Goal: Task Accomplishment & Management: Complete application form

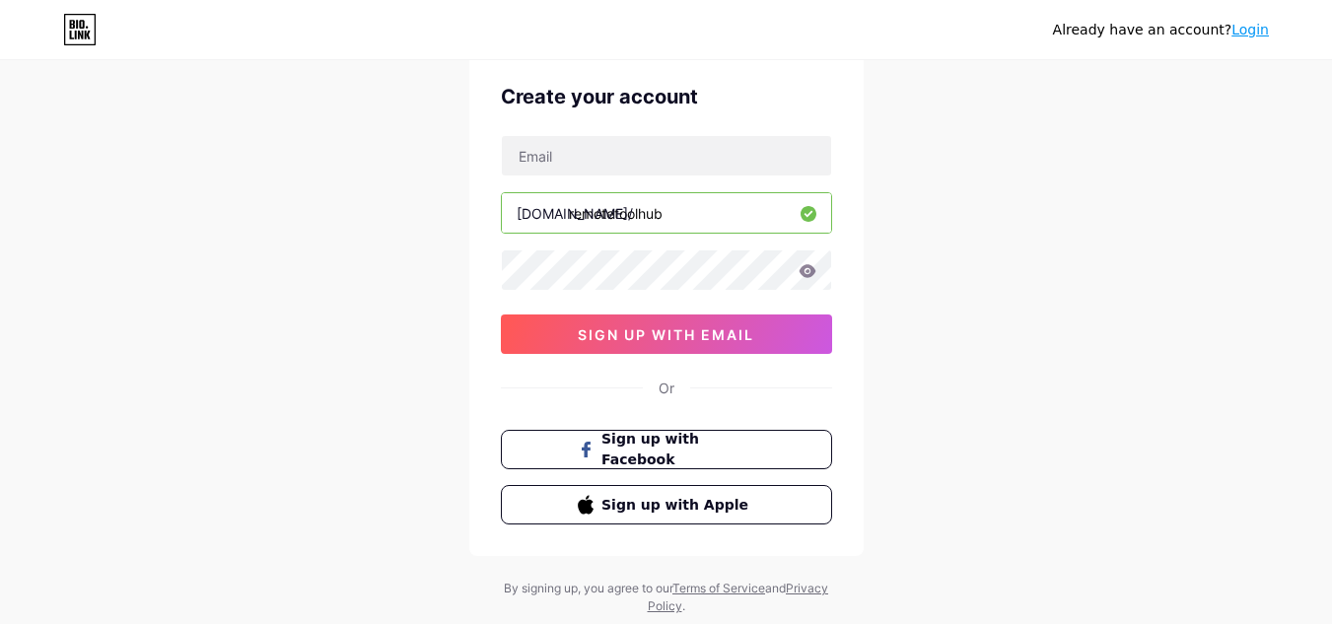
scroll to position [32, 0]
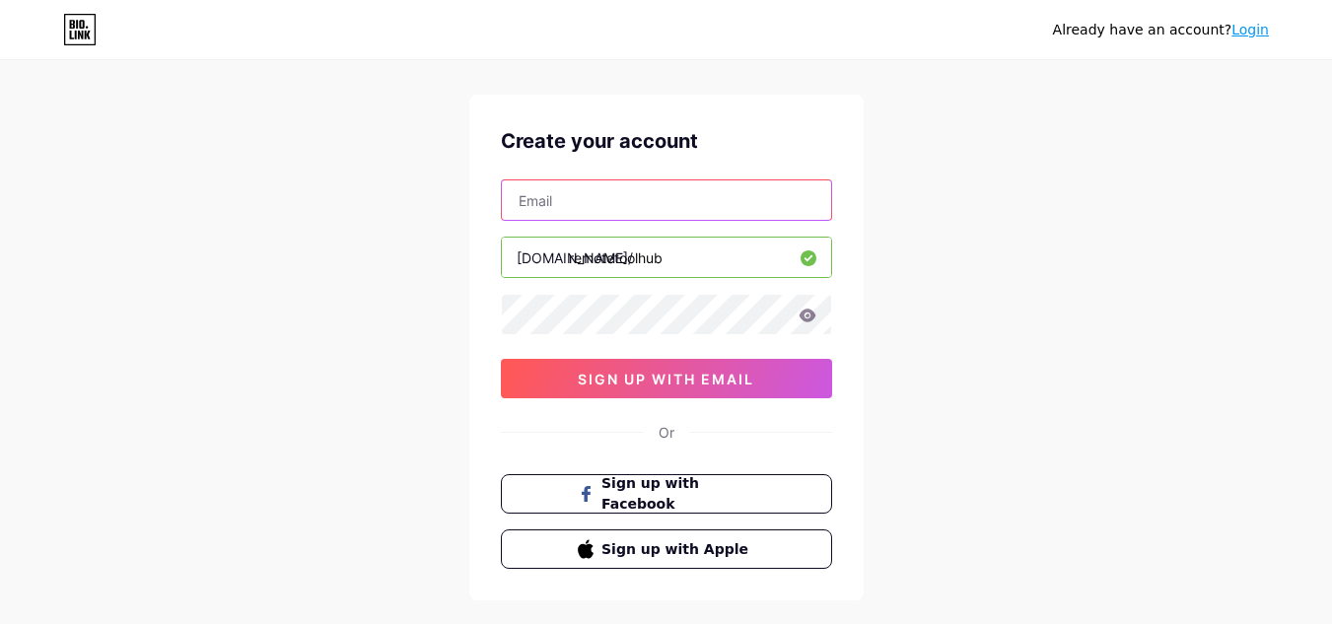
click at [600, 202] on input "text" at bounding box center [666, 199] width 329 height 39
type input "[EMAIL_ADDRESS][DOMAIN_NAME]"
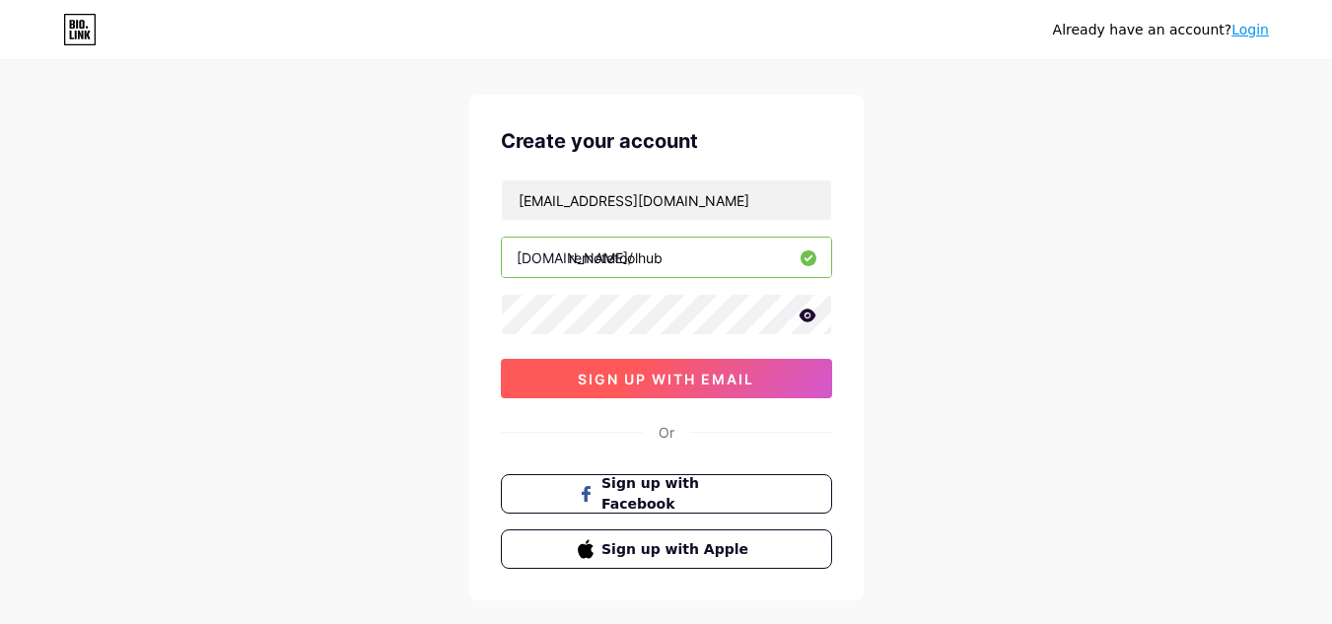
click at [679, 382] on span "sign up with email" at bounding box center [666, 379] width 176 height 17
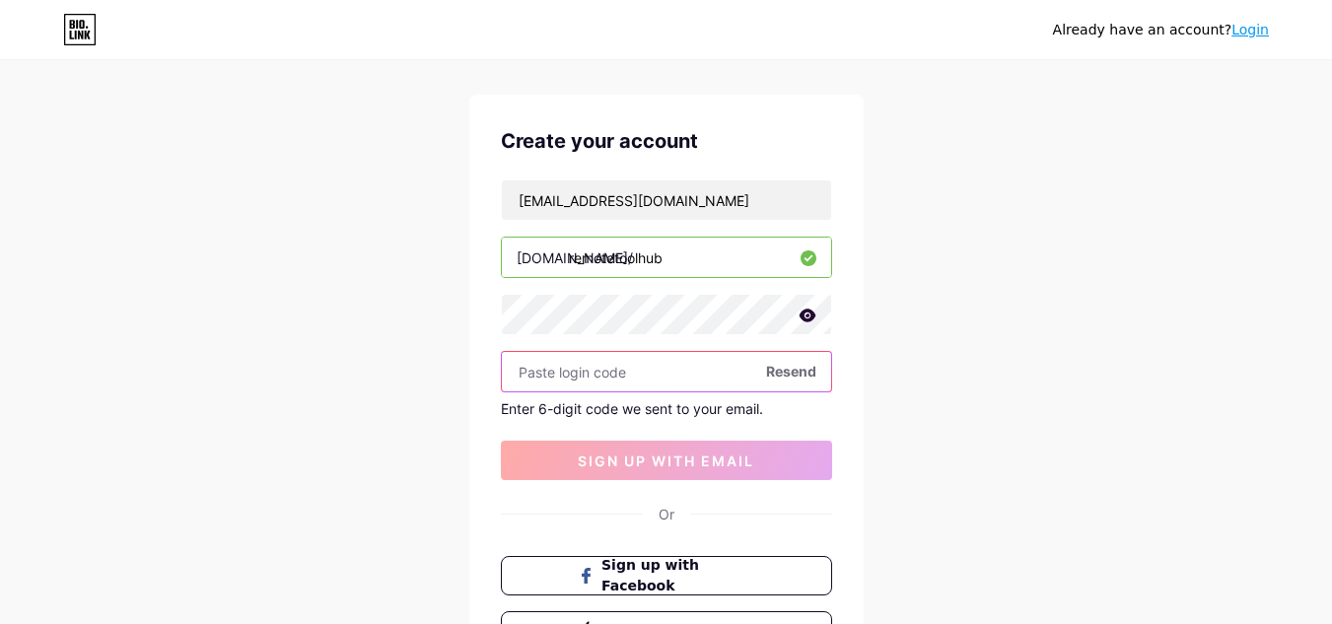
paste input "132539"
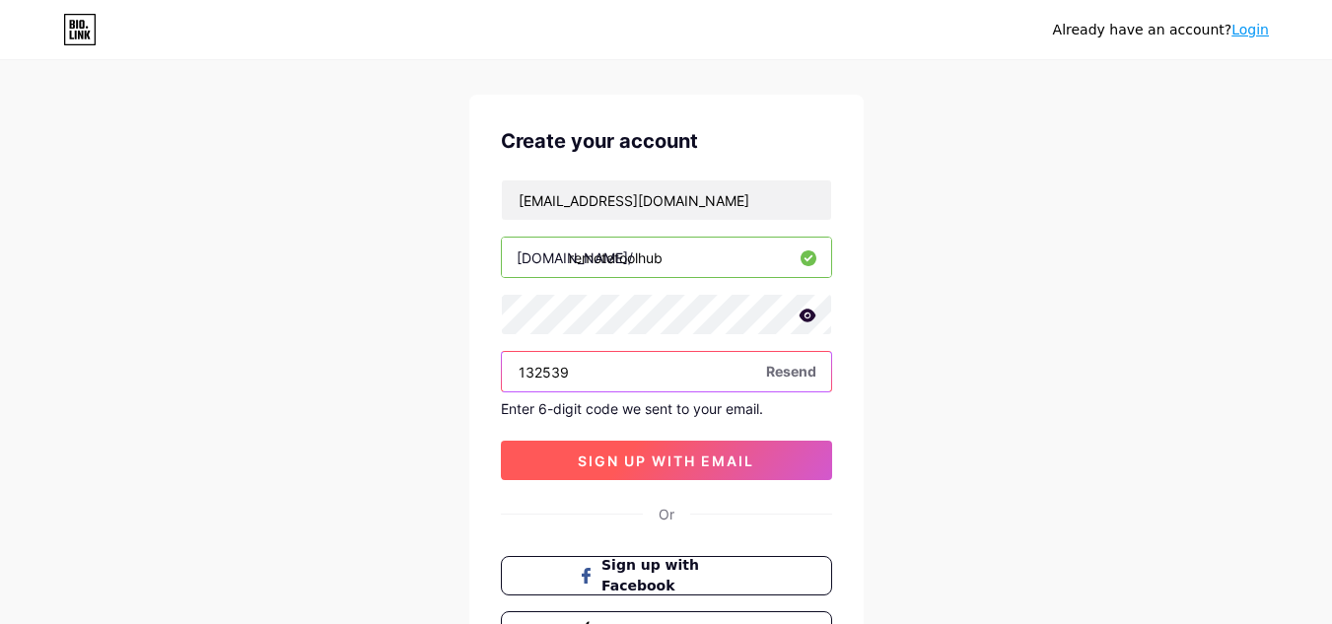
type input "132539"
click at [663, 456] on span "sign up with email" at bounding box center [666, 461] width 176 height 17
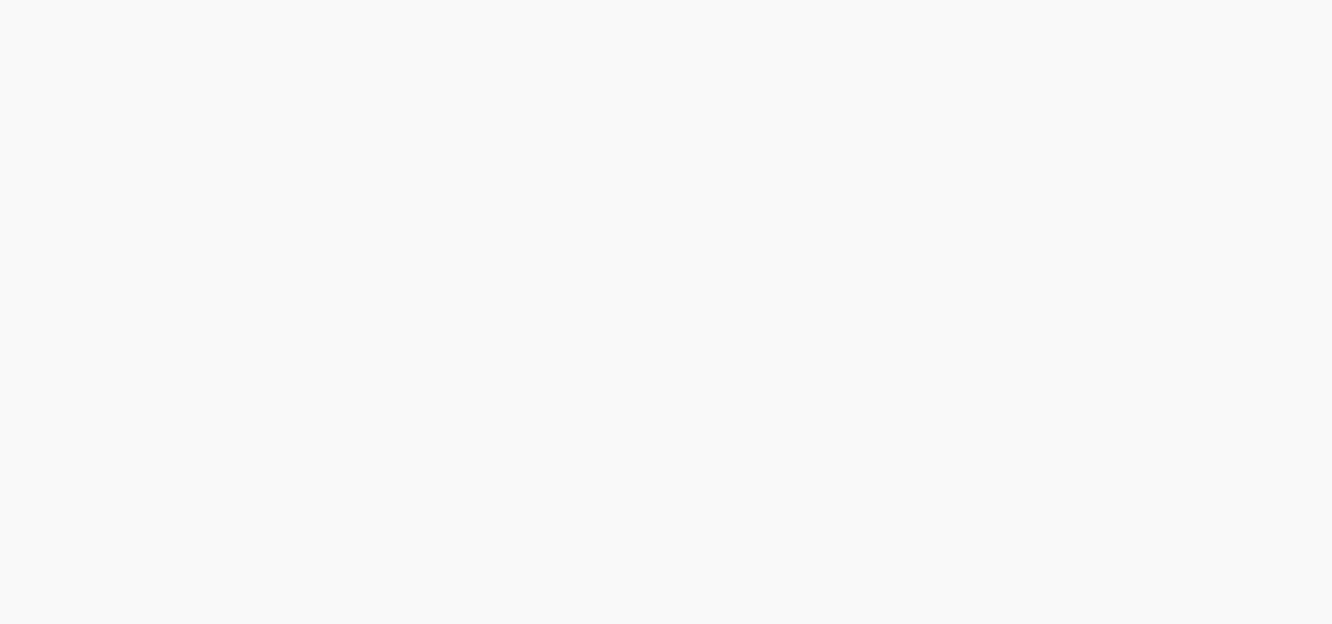
scroll to position [0, 0]
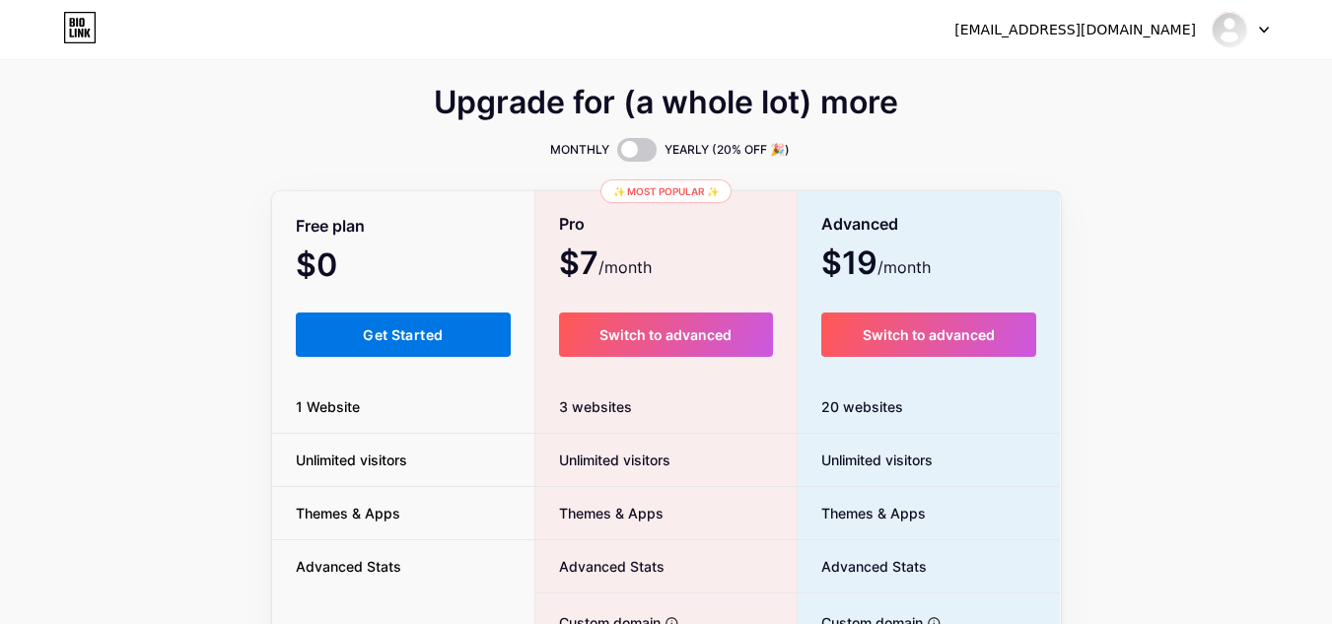
click at [378, 316] on button "Get Started" at bounding box center [404, 335] width 216 height 44
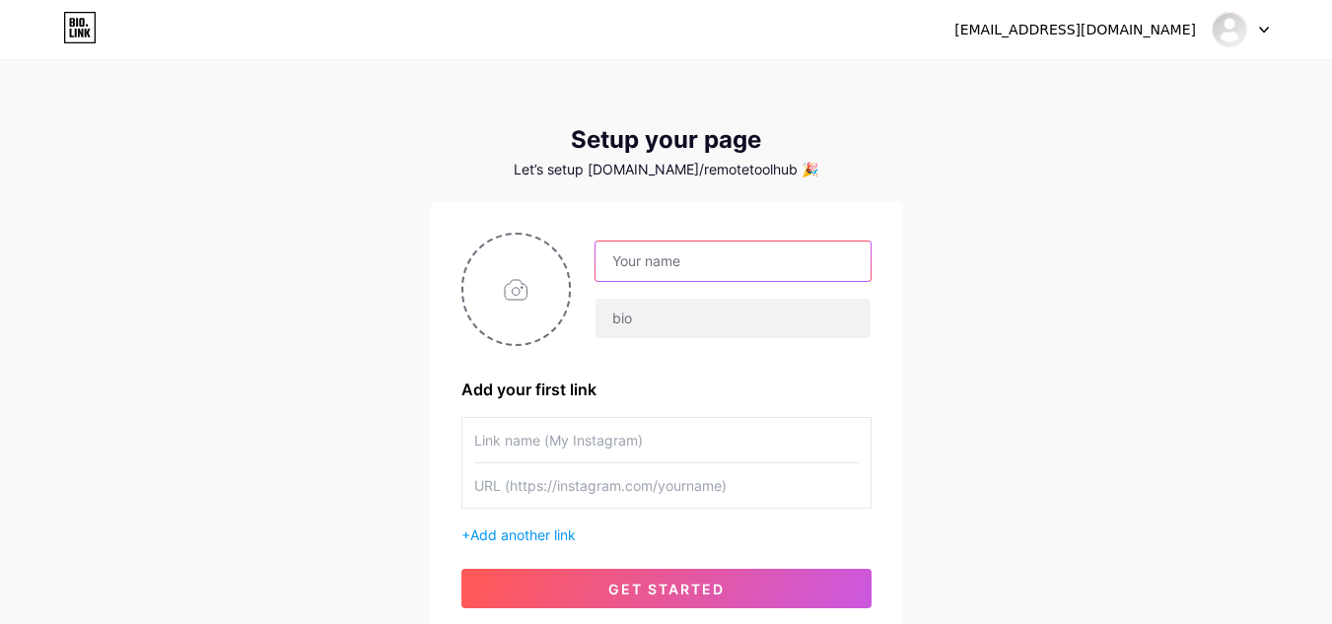
click at [667, 257] on input "text" at bounding box center [733, 261] width 274 height 39
paste input "132539"
type input "132539"
drag, startPoint x: 679, startPoint y: 257, endPoint x: 556, endPoint y: 257, distance: 123.2
click at [556, 257] on div "132539" at bounding box center [666, 289] width 410 height 113
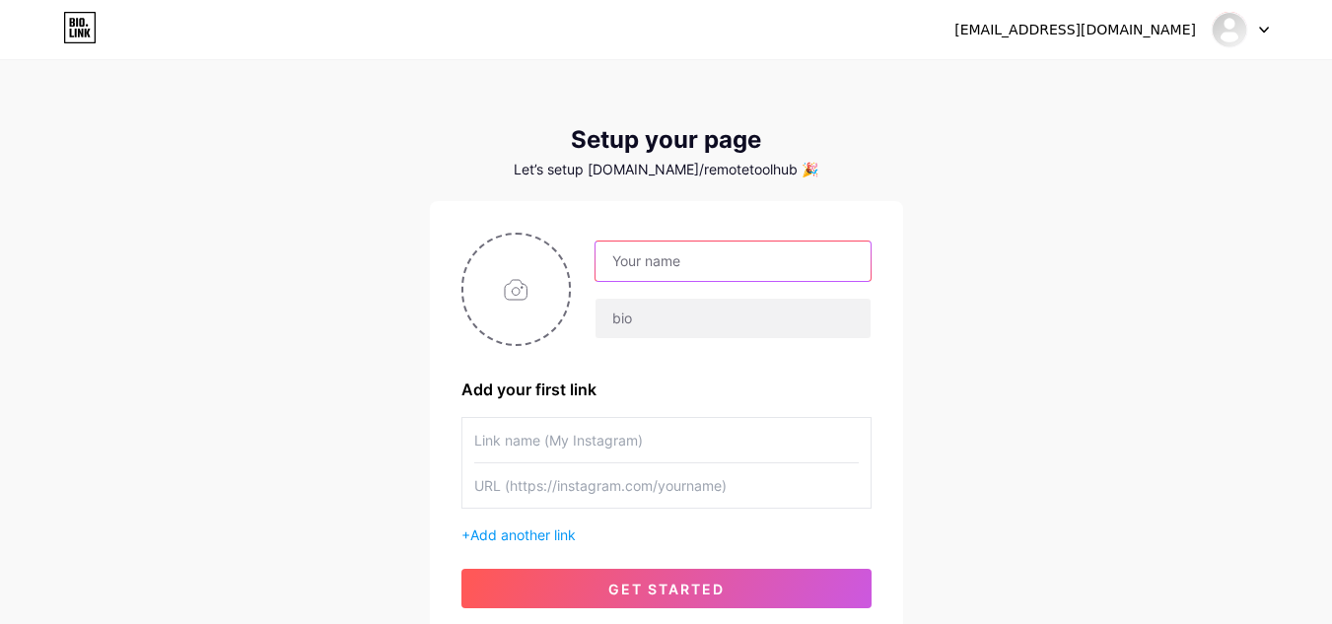
paste input "remotetoolhub"
click at [657, 264] on input "remotetoolhub" at bounding box center [733, 261] width 274 height 39
click at [685, 255] on input "remote toolhub" at bounding box center [733, 261] width 274 height 39
type input "remote tool hub"
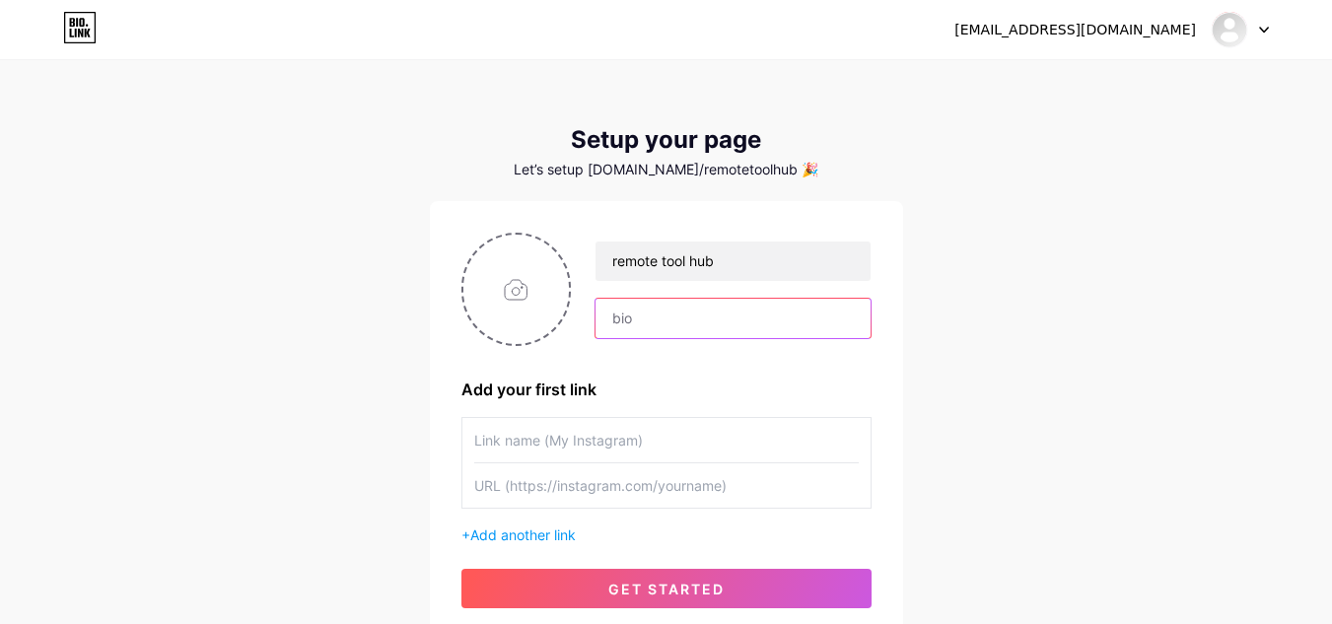
click at [711, 319] on input "text" at bounding box center [733, 318] width 274 height 39
drag, startPoint x: 720, startPoint y: 315, endPoint x: 785, endPoint y: 311, distance: 65.2
click at [801, 316] on input "Your All-in-One Drofvdvfvdf" at bounding box center [733, 318] width 274 height 39
paste input "pshipping"
drag, startPoint x: 780, startPoint y: 319, endPoint x: 779, endPoint y: 206, distance: 113.4
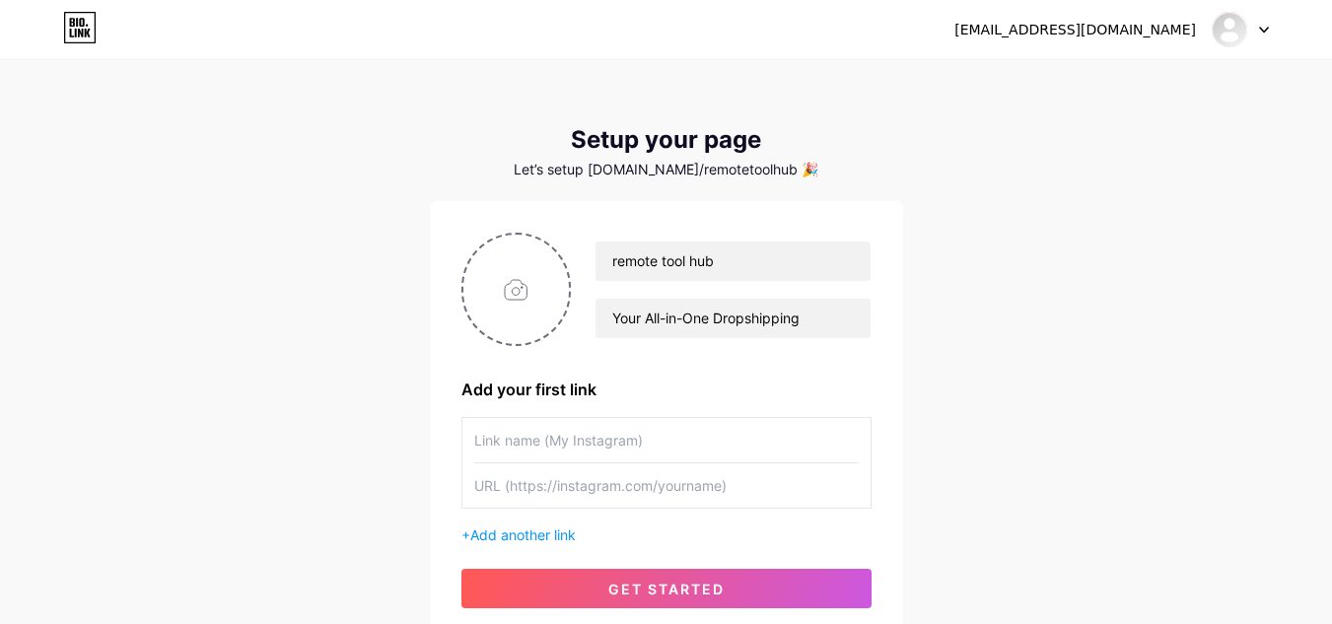
click at [779, 206] on div "remote tool hub Your All-in-One Dropshipping Add your first link + Add another …" at bounding box center [666, 420] width 473 height 439
click at [821, 316] on input "Your All-in-One Dropshipping" at bounding box center [733, 318] width 274 height 39
type input "Your All-in-One Dropshipping Solutio"
click at [807, 442] on input "text" at bounding box center [666, 440] width 385 height 44
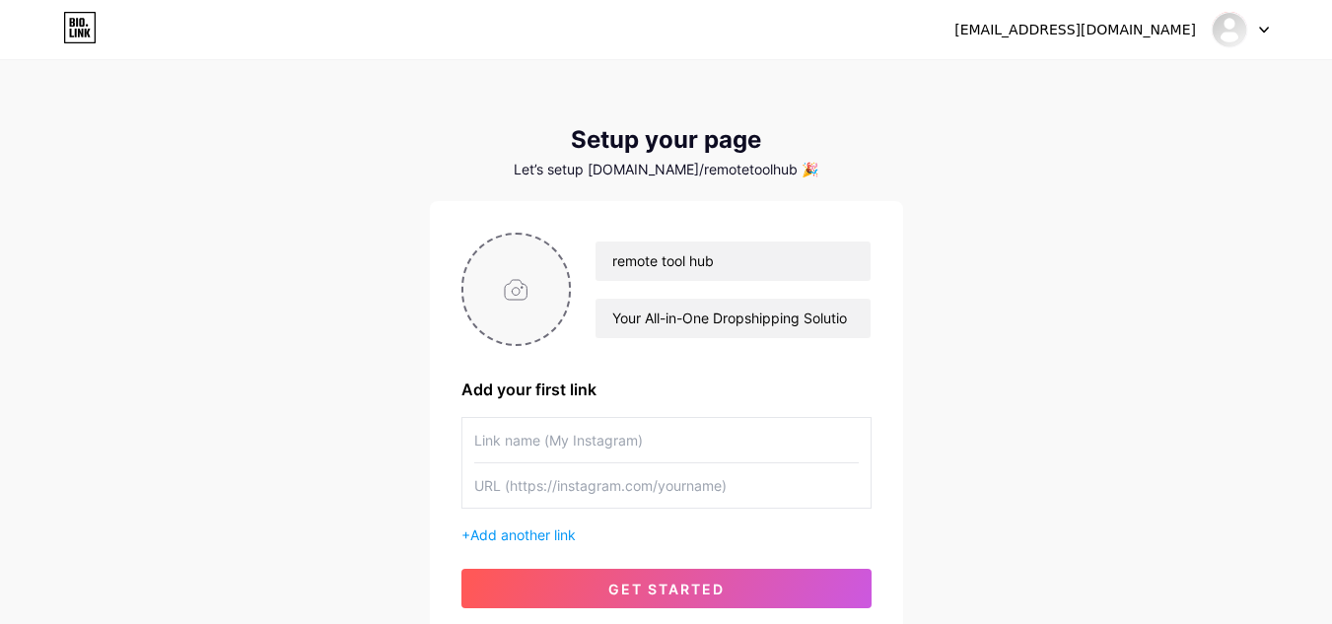
click at [530, 283] on input "file" at bounding box center [516, 289] width 106 height 109
type input "C:\fakepath\unnamed (2).png"
click at [606, 433] on input "text" at bounding box center [666, 440] width 385 height 44
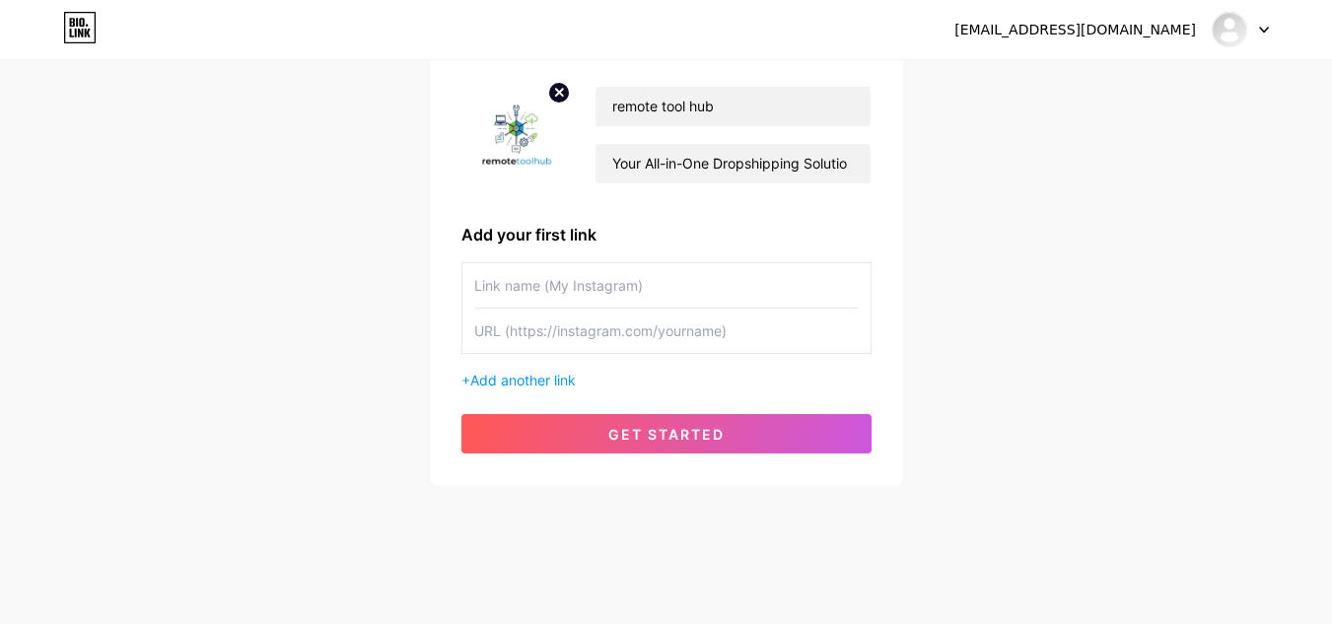
scroll to position [158, 0]
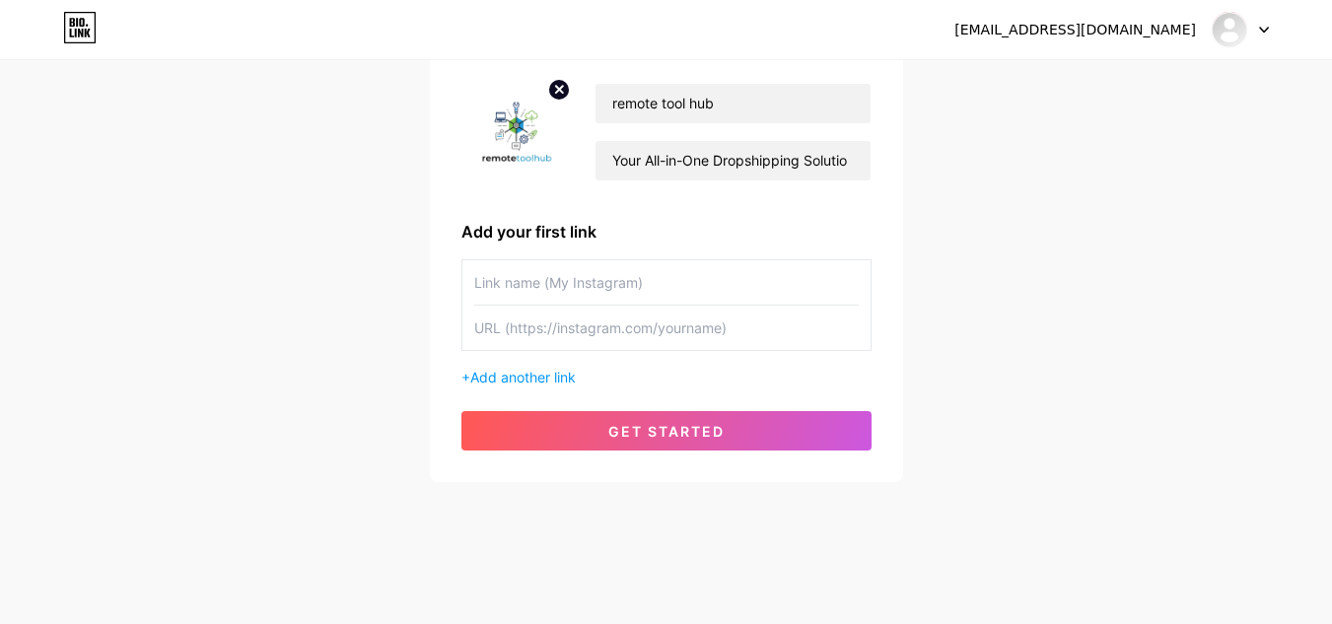
click at [520, 273] on input "text" at bounding box center [666, 282] width 385 height 44
click at [569, 276] on input "text" at bounding box center [666, 282] width 385 height 44
paste input "Unlock access to 8,000 trusted suppliers and over 300,000 products—join SaleHoo…"
type input "Unlock access to 8,000 trusted suppliers and over 300,000 products—join SaleHoo…"
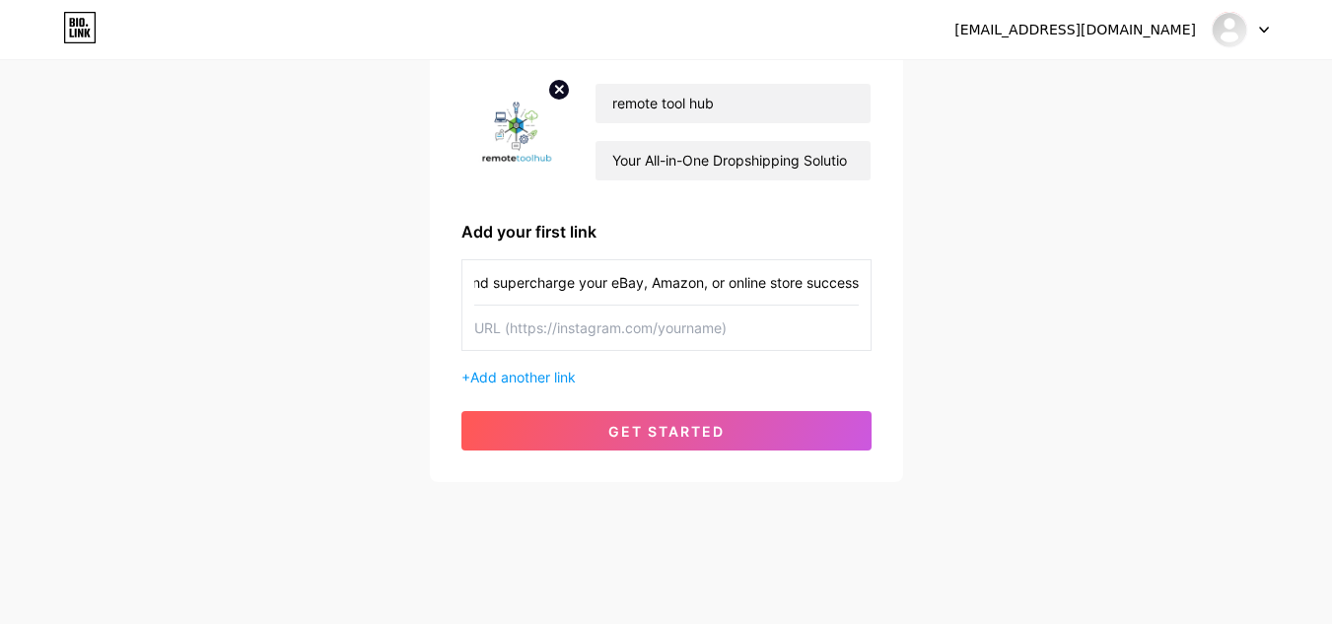
scroll to position [0, 0]
click at [570, 328] on input "text" at bounding box center [666, 328] width 385 height 44
paste input "[URL][DOMAIN_NAME]"
type input "[URL][DOMAIN_NAME]"
click at [502, 378] on span "Add another link" at bounding box center [522, 377] width 105 height 17
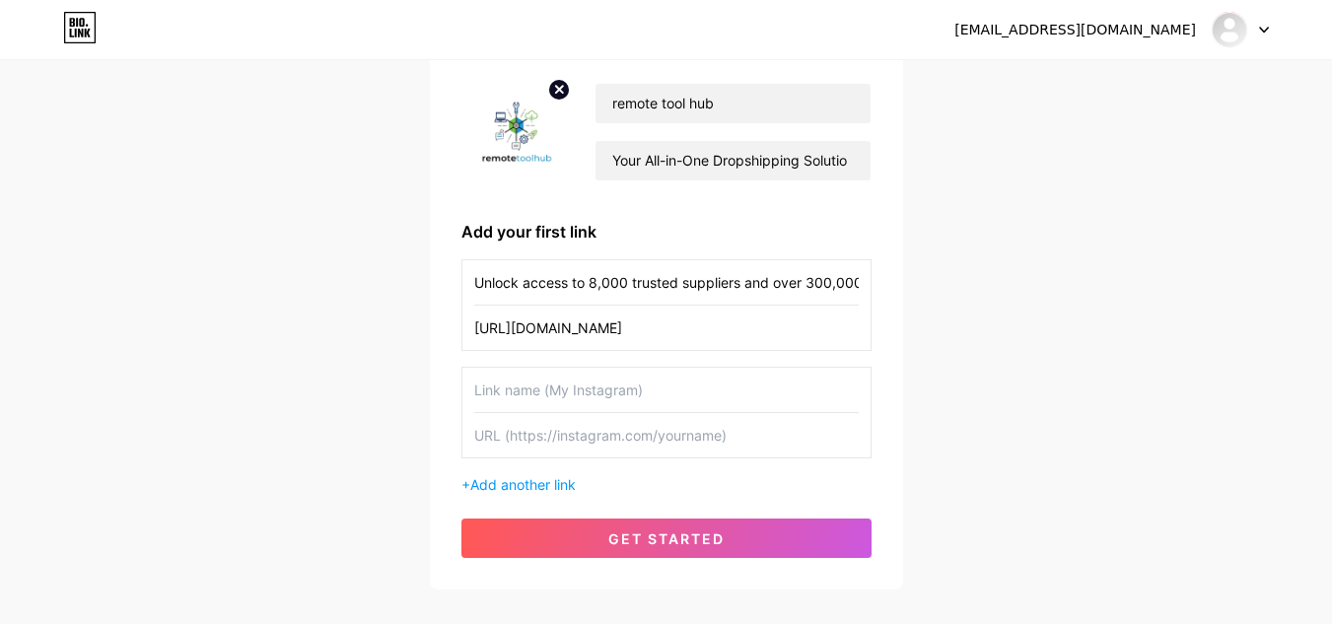
drag, startPoint x: 545, startPoint y: 388, endPoint x: 1029, endPoint y: 219, distance: 512.9
click at [1036, 228] on div "[EMAIL_ADDRESS][DOMAIN_NAME] Dashboard Logout Setup your page Let’s setup [DOMA…" at bounding box center [666, 247] width 1332 height 810
paste input "Start your Shopify success story [DATE] with SaleHoo Dropship—import vetted, lo…"
type input "Start your Shopify success story [DATE] with SaleHoo Dropship—import vetted, lo…"
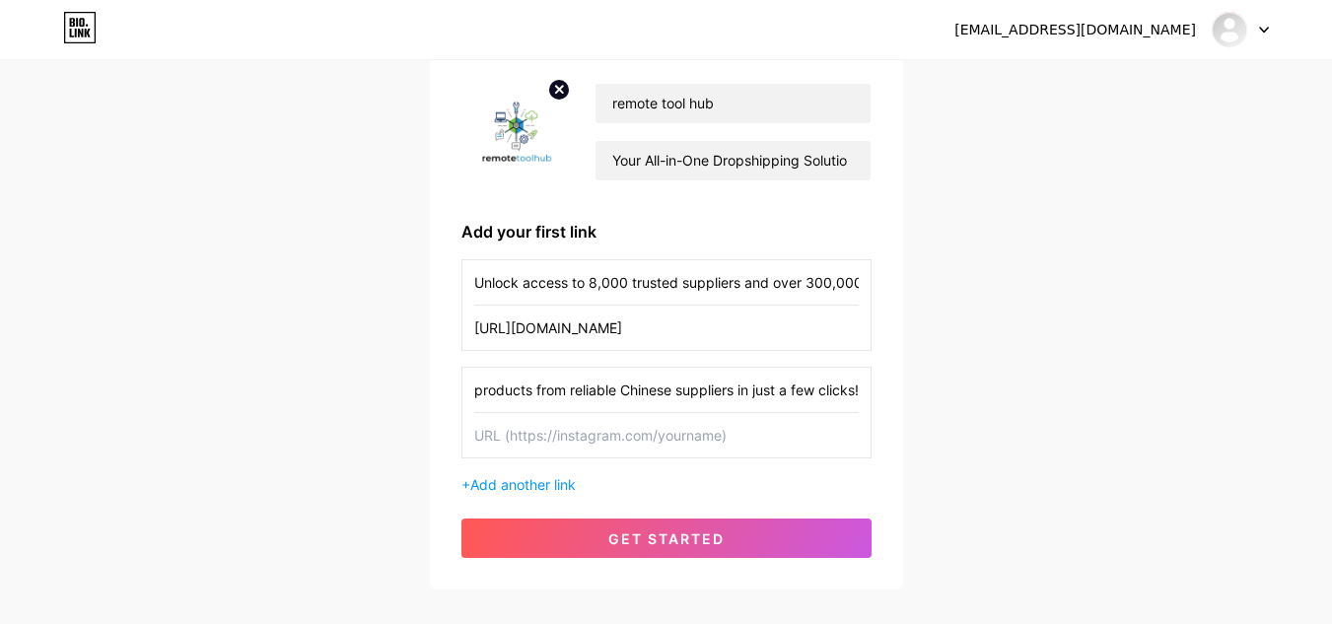
scroll to position [0, 0]
click at [535, 429] on input "text" at bounding box center [666, 435] width 385 height 44
paste input "[URL][DOMAIN_NAME]"
type input "[URL][DOMAIN_NAME]"
click at [549, 483] on span "Add another link" at bounding box center [522, 484] width 105 height 17
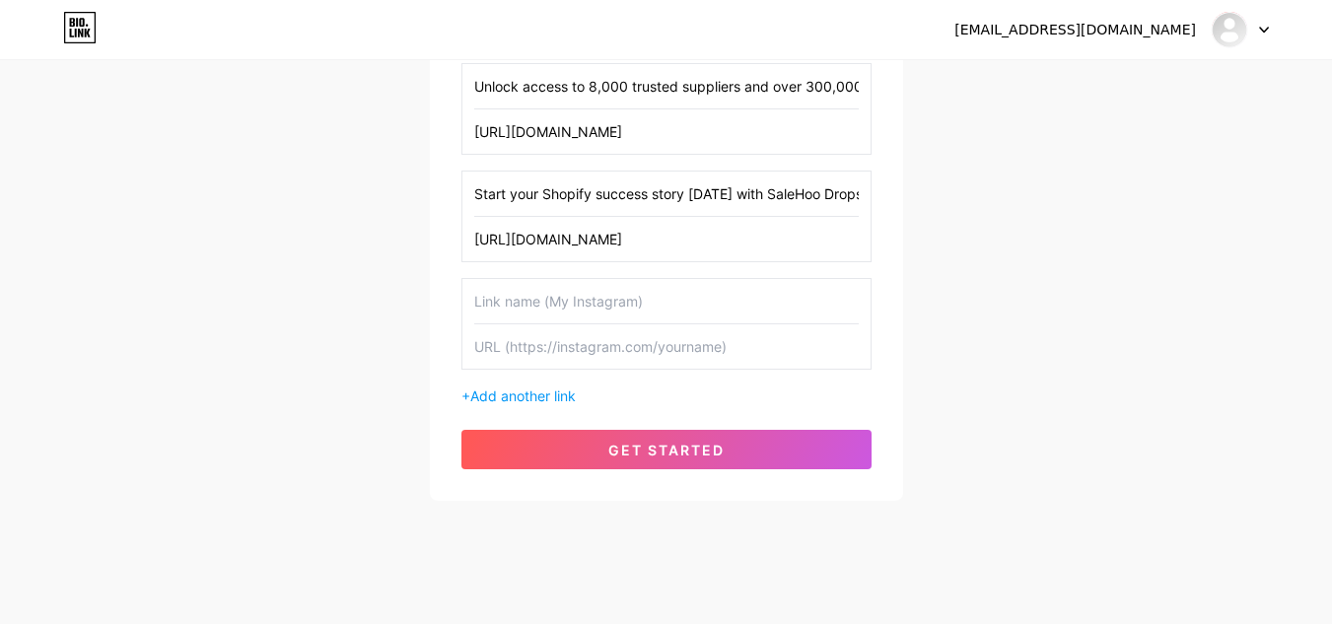
scroll to position [355, 0]
paste input "Kickstart your eCommerce journey with SaleHoo Educate—expert-led courses design…"
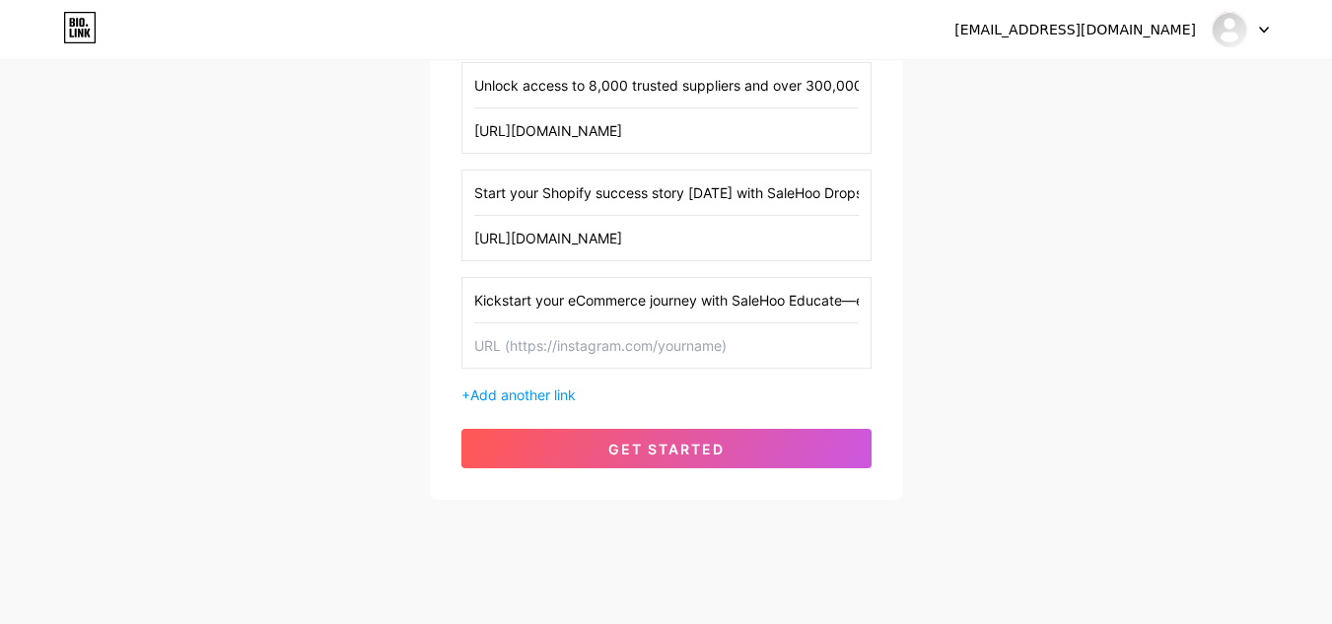
scroll to position [0, 723]
type input "Kickstart your eCommerce journey with SaleHoo Educate—expert-led courses design…"
paste input "[URL][DOMAIN_NAME]"
type input "[URL][DOMAIN_NAME]"
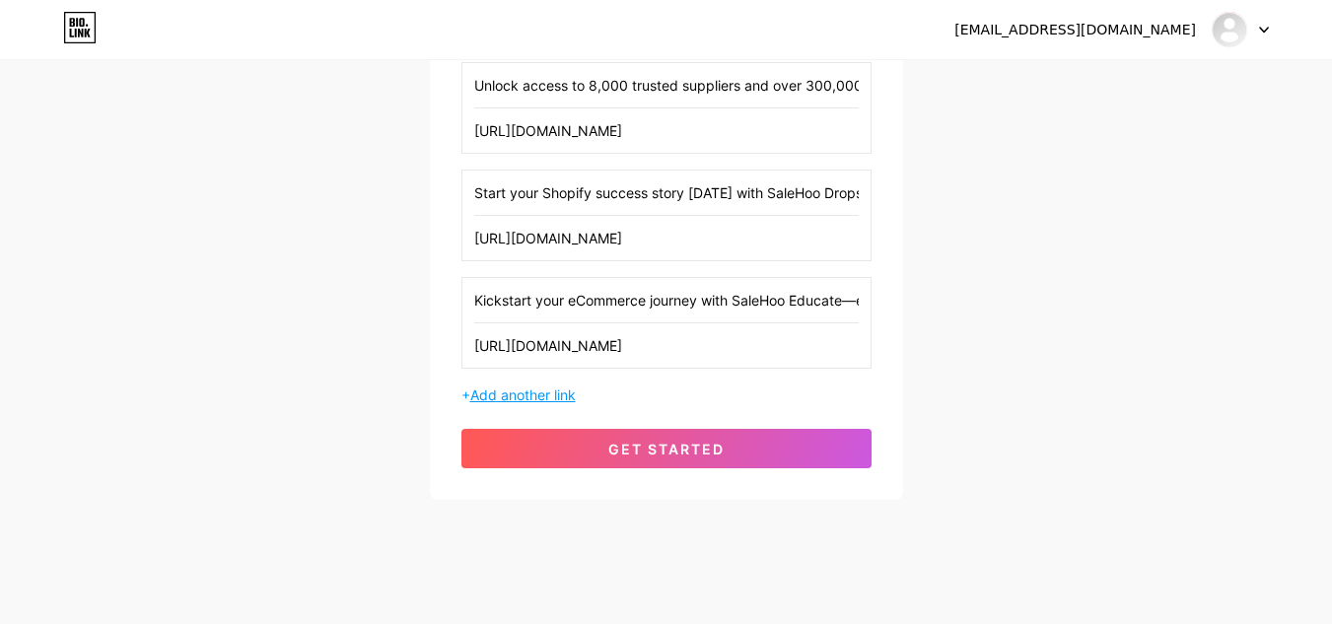
click at [525, 396] on span "Add another link" at bounding box center [522, 394] width 105 height 17
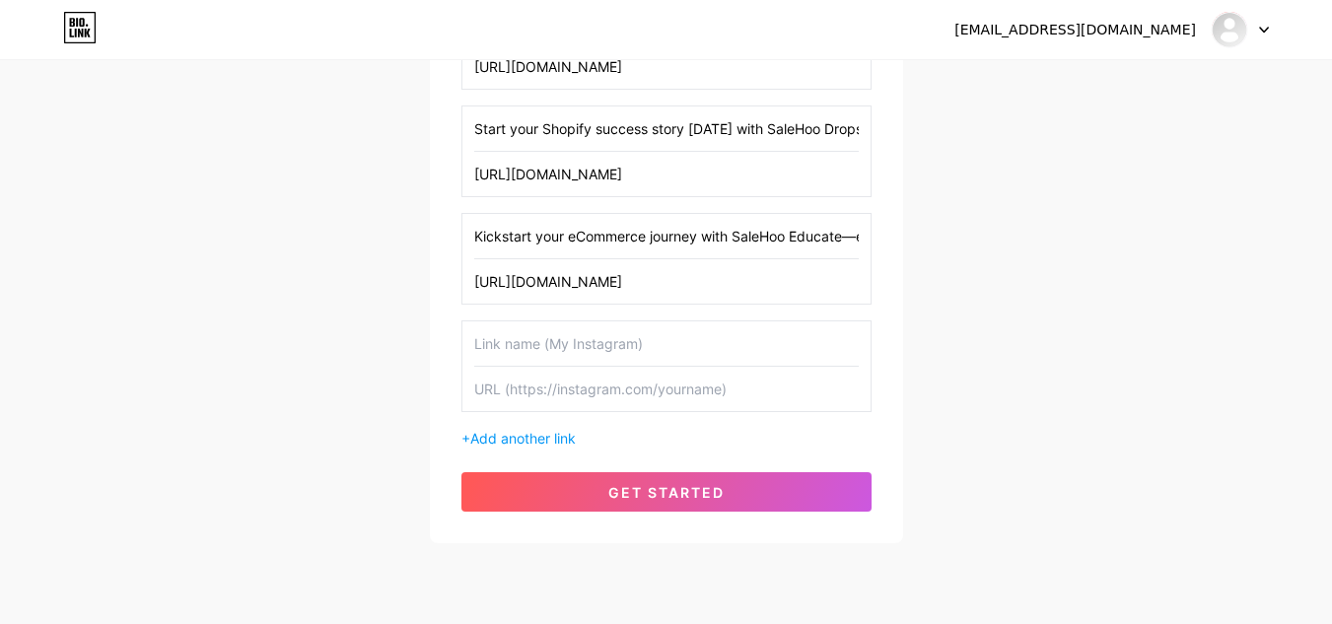
scroll to position [454, 0]
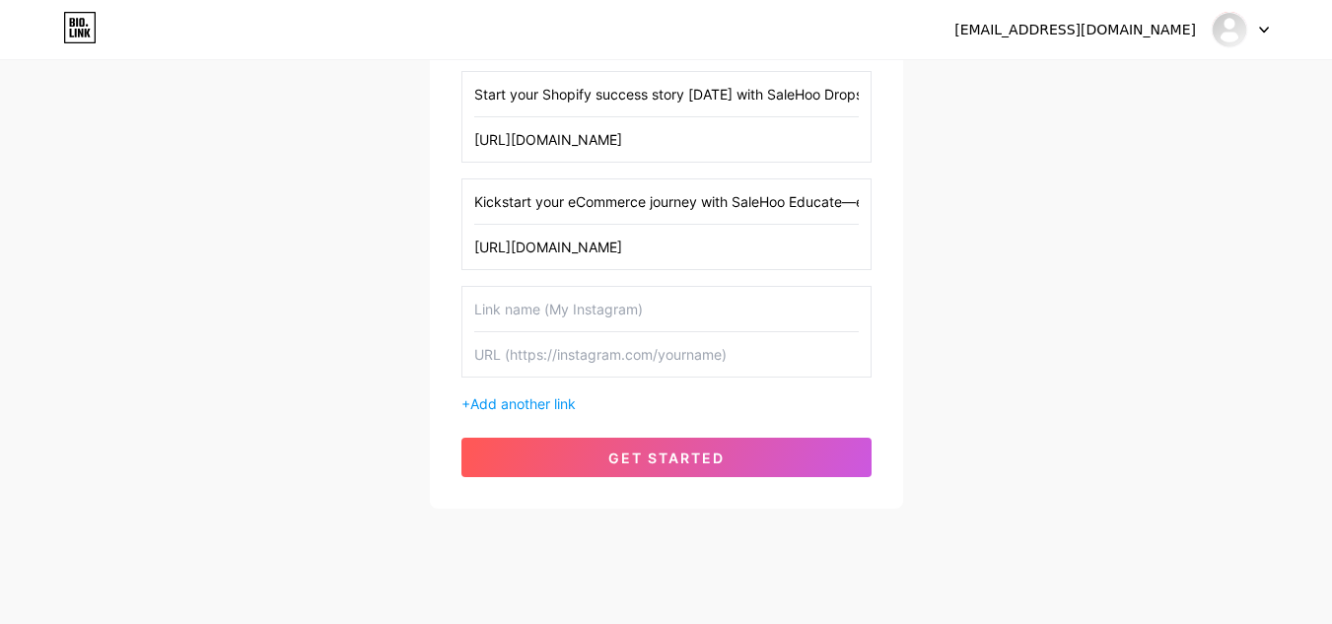
paste input "Build a consistently profitable eCommerce business with SaleHoo’s eCommerce Acc…"
type input "Build a consistently profitable eCommerce business with SaleHoo’s eCommerce Acc…"
paste input "[URL][DOMAIN_NAME]"
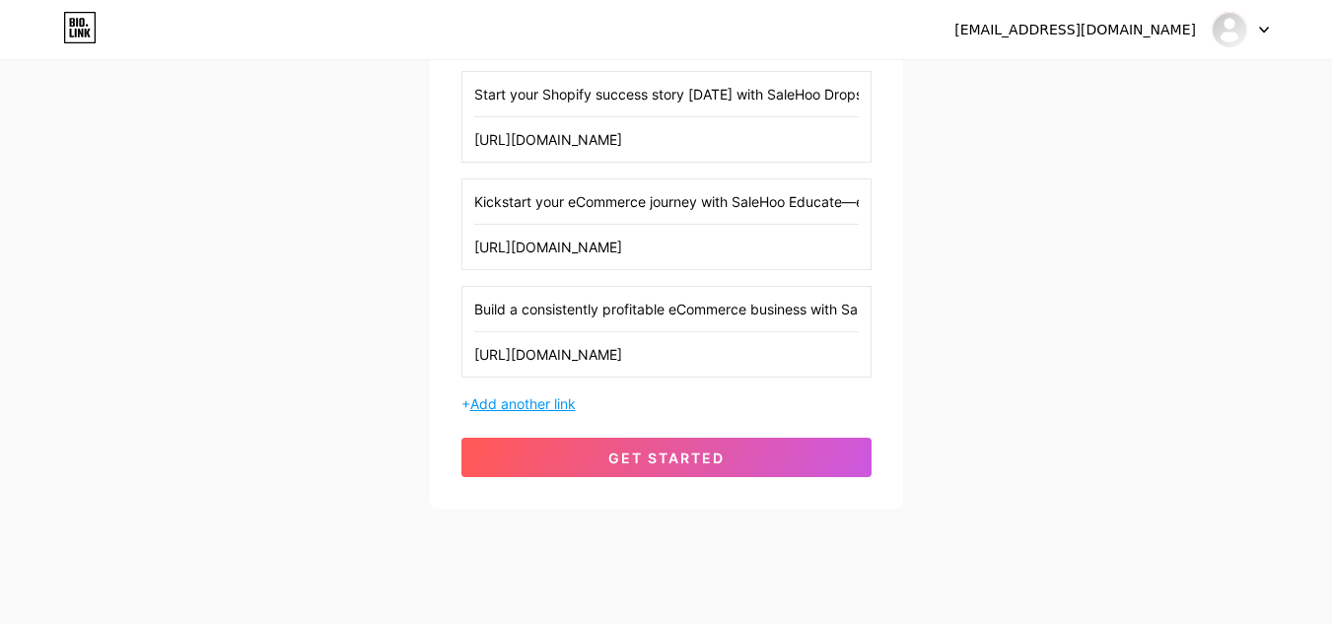
type input "[URL][DOMAIN_NAME]"
click at [542, 402] on span "Add another link" at bounding box center [522, 403] width 105 height 17
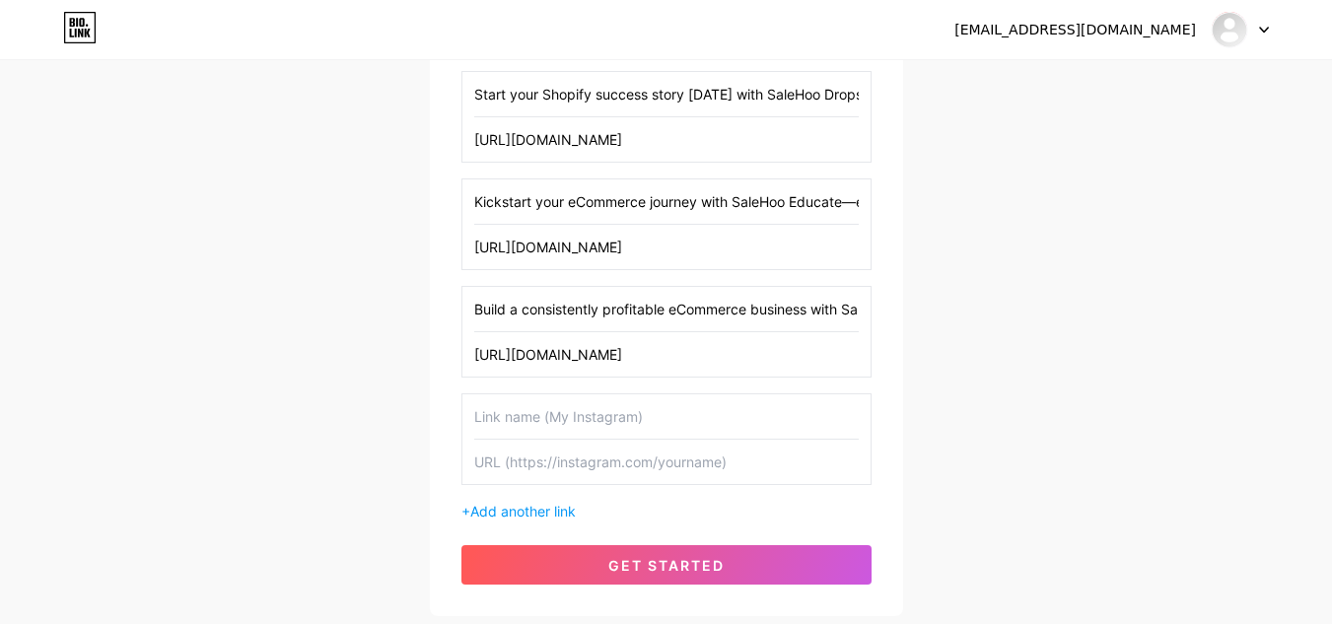
paste input "Find your next best-selling product with Market Insights—your all-in-one tool f…"
type input "Find your next best-selling product with Market Insights—your all-in-one tool f…"
paste input "[URL][DOMAIN_NAME]"
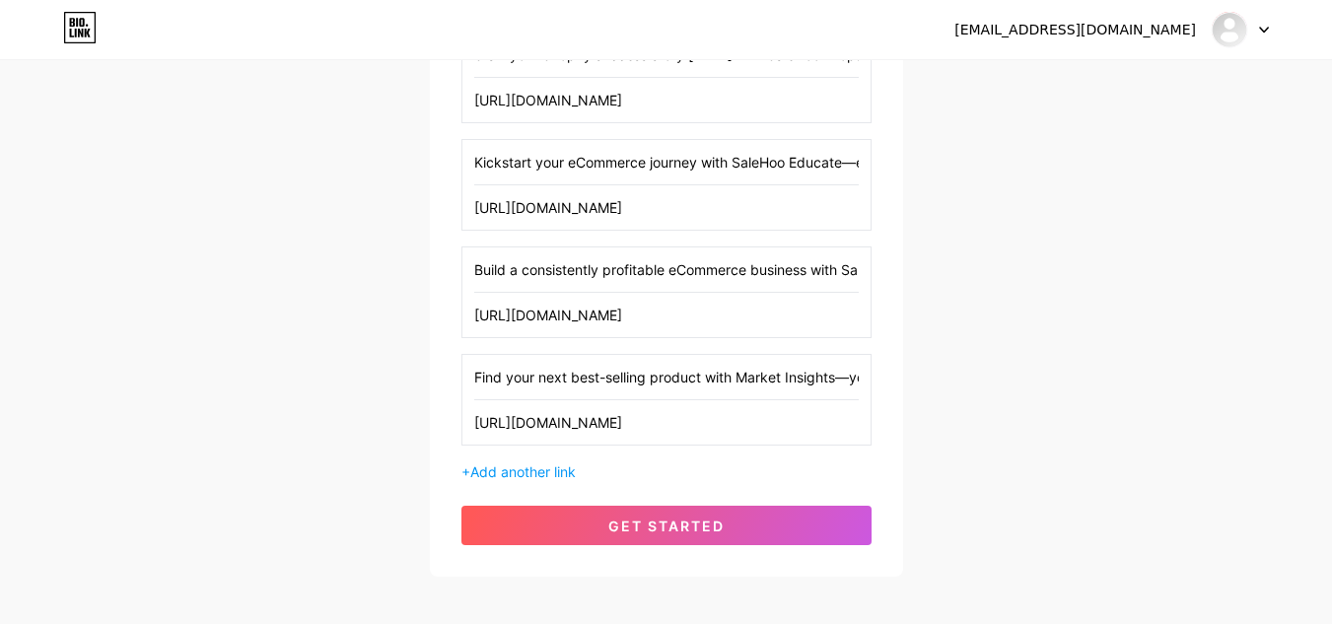
scroll to position [552, 0]
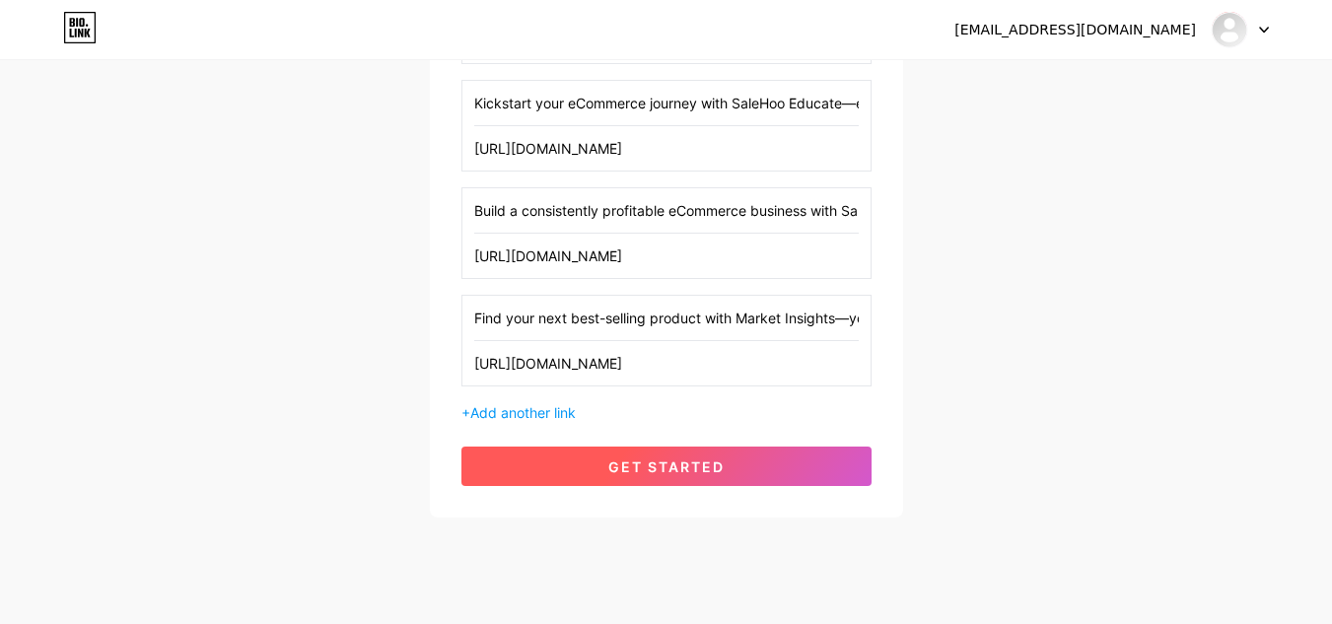
type input "[URL][DOMAIN_NAME]"
click at [733, 457] on button "get started" at bounding box center [666, 466] width 410 height 39
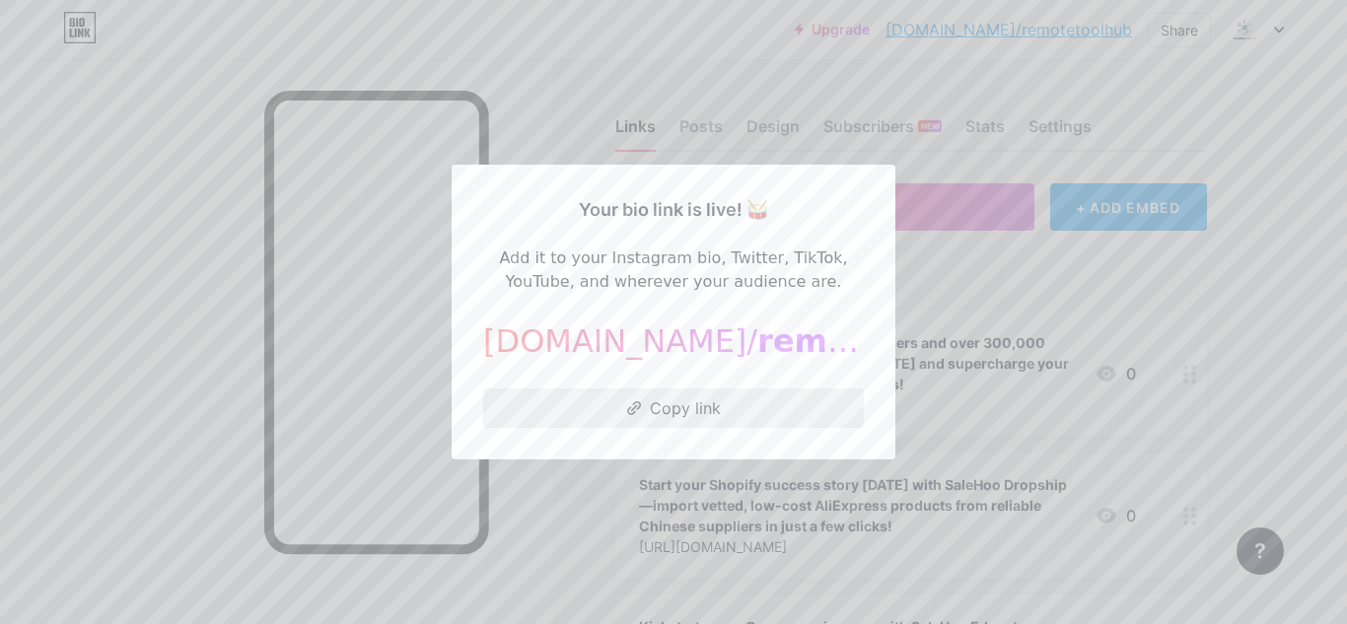
click at [661, 409] on button "Copy link" at bounding box center [673, 407] width 381 height 39
click at [1066, 177] on div at bounding box center [673, 312] width 1347 height 624
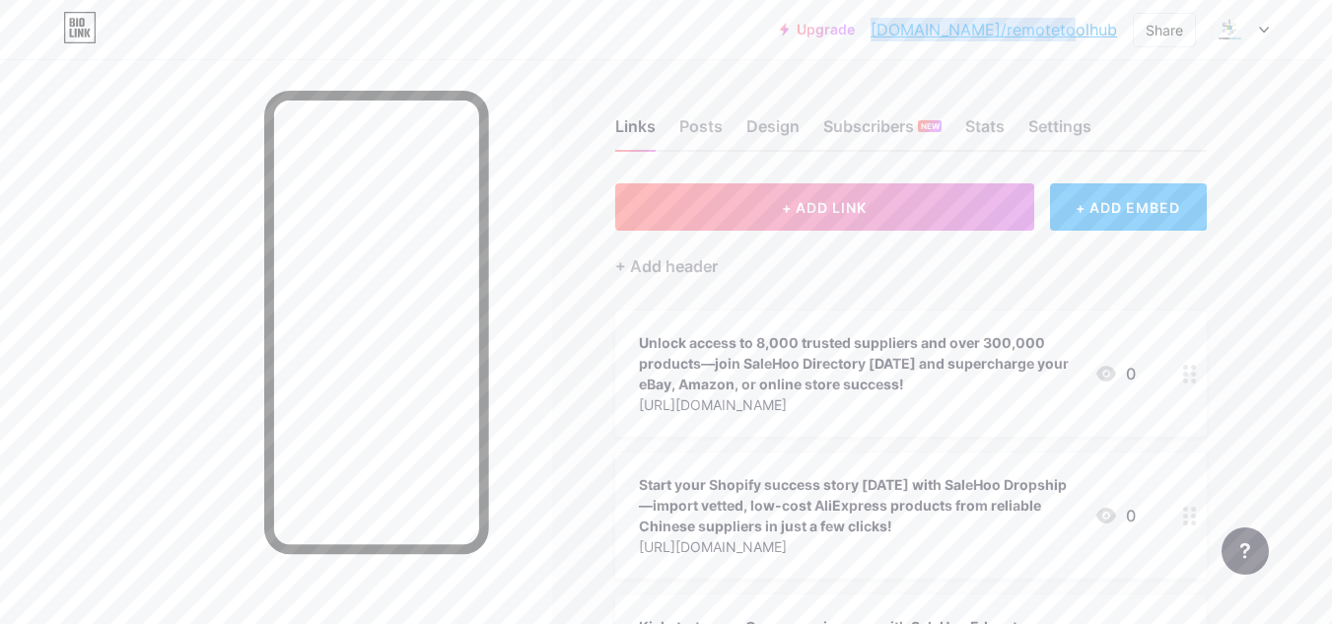
drag, startPoint x: 1124, startPoint y: 29, endPoint x: 947, endPoint y: 30, distance: 176.5
click at [947, 30] on div "Upgrade [DOMAIN_NAME]/remote... [DOMAIN_NAME]/remotetoolhub Share Switch accoun…" at bounding box center [1024, 29] width 489 height 35
copy link "[DOMAIN_NAME]/remotetoolhub"
